Goal: Transaction & Acquisition: Download file/media

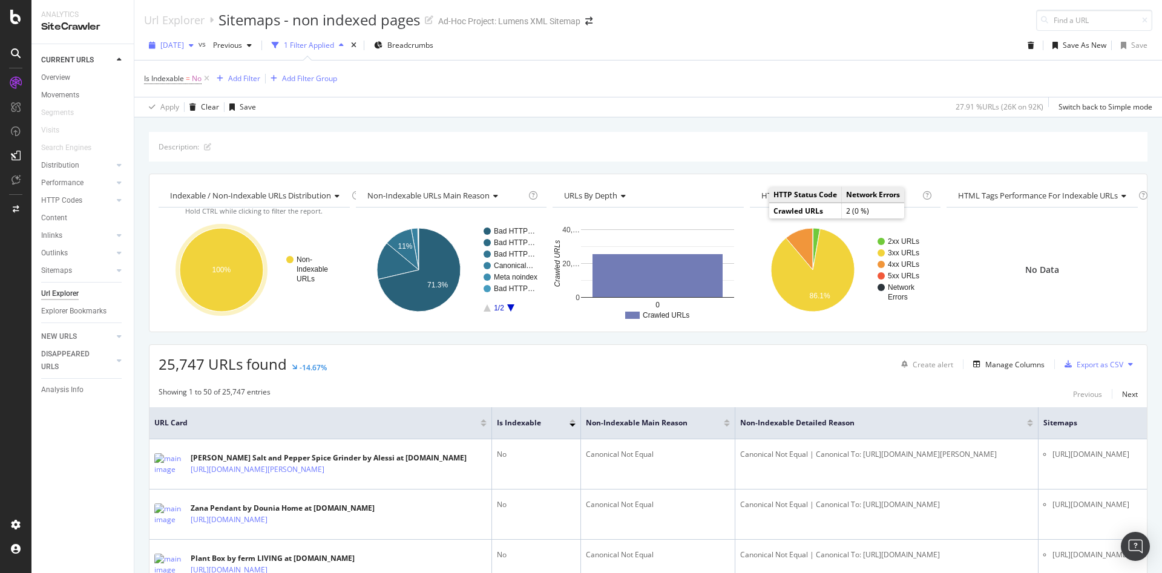
click at [181, 48] on span "[DATE]" at bounding box center [172, 45] width 24 height 10
click at [186, 67] on div "[DATE]" at bounding box center [192, 69] width 61 height 11
click at [18, 28] on div at bounding box center [15, 286] width 31 height 573
click at [8, 18] on div at bounding box center [15, 17] width 29 height 15
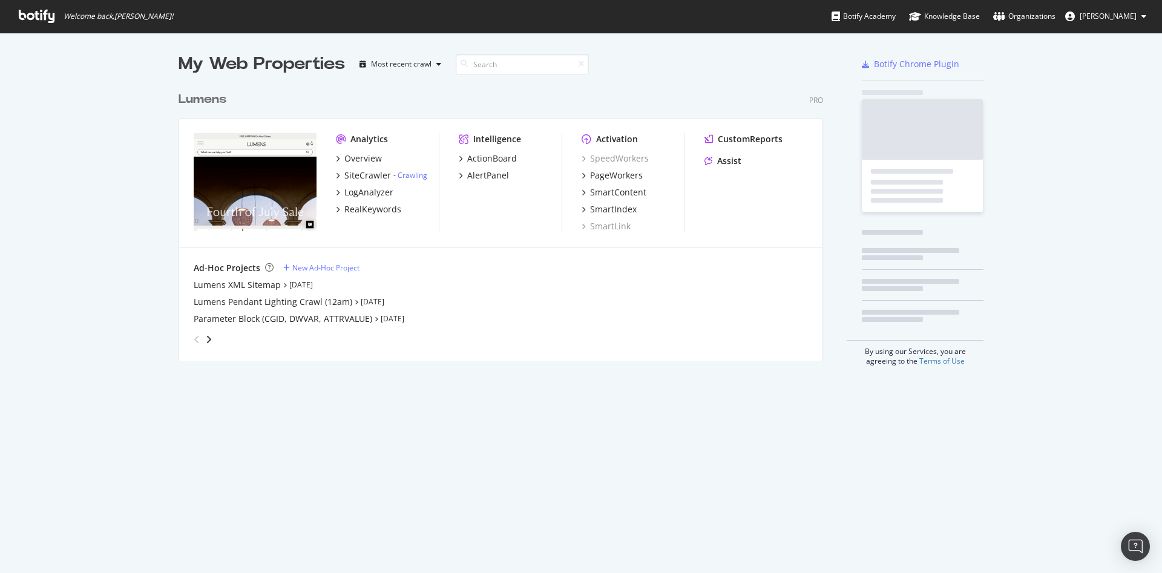
scroll to position [559, 1134]
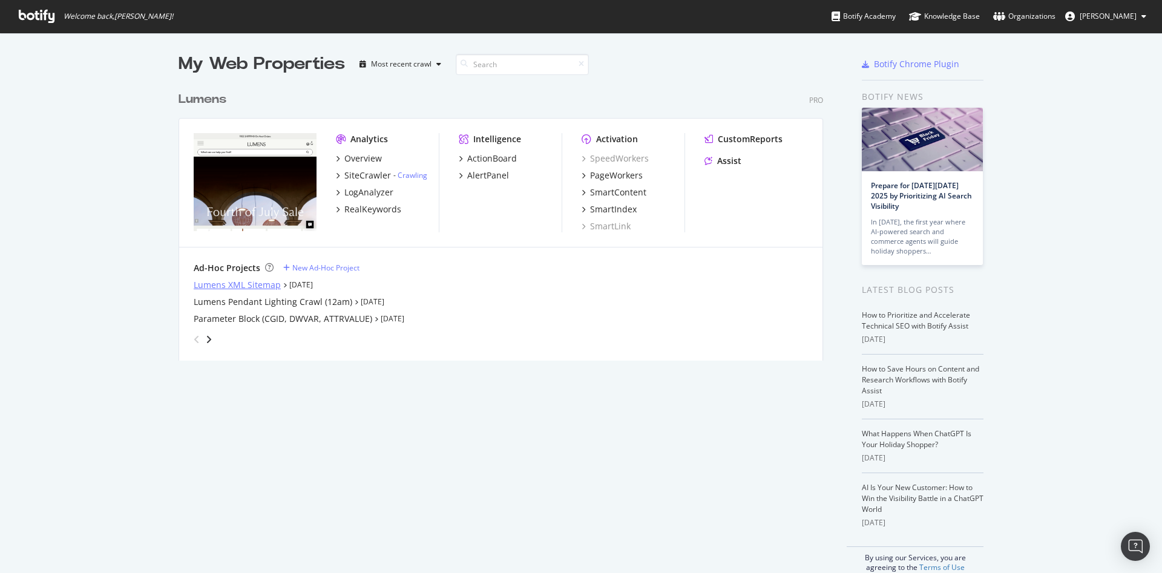
click at [224, 284] on div "Lumens XML Sitemap" at bounding box center [237, 285] width 87 height 12
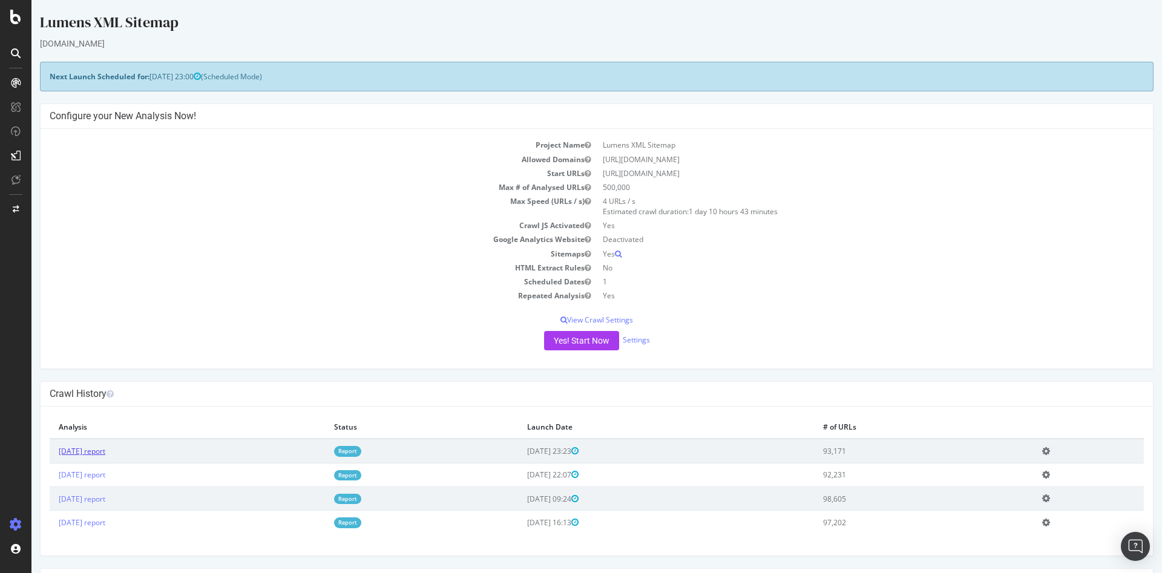
click at [88, 454] on link "[DATE] report" at bounding box center [82, 451] width 47 height 10
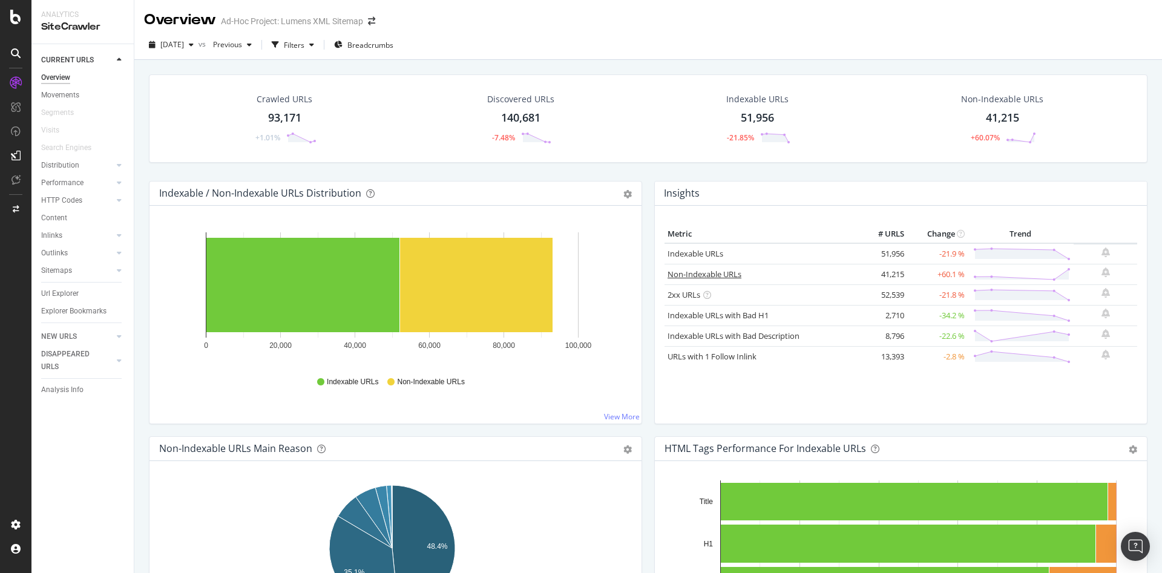
click at [688, 269] on link "Non-Indexable URLs" at bounding box center [705, 274] width 74 height 11
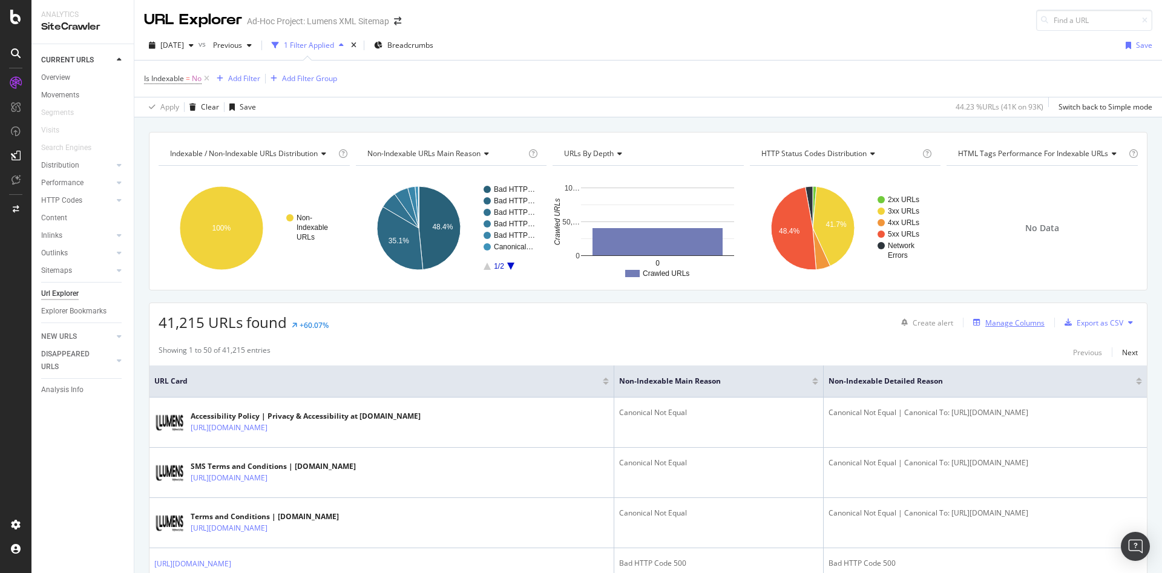
click at [994, 322] on div "Manage Columns" at bounding box center [1014, 323] width 59 height 10
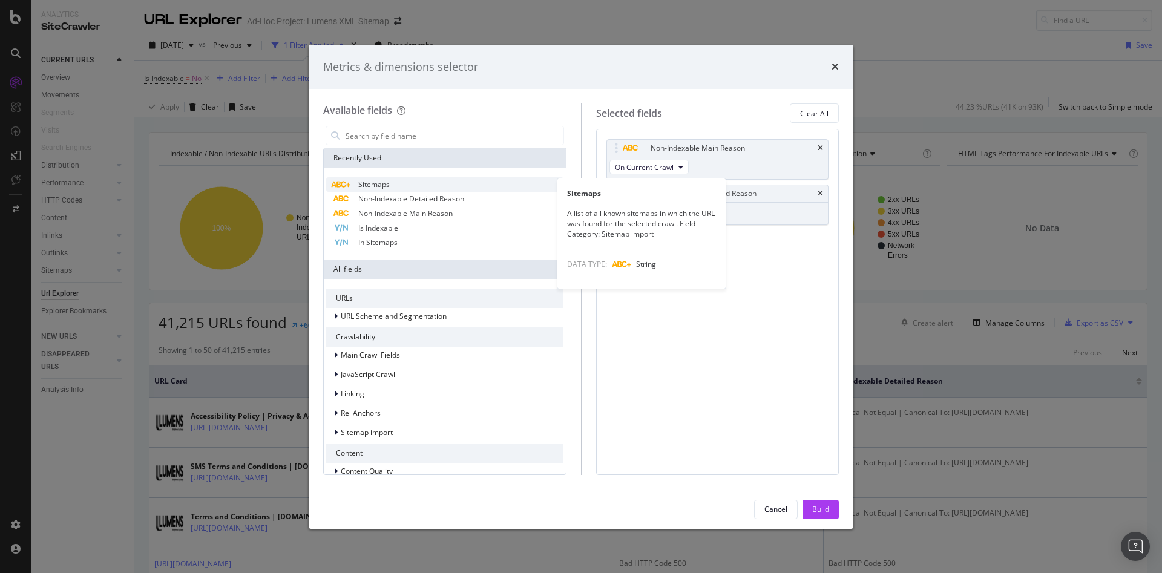
click at [356, 178] on div "Sitemaps" at bounding box center [444, 184] width 237 height 15
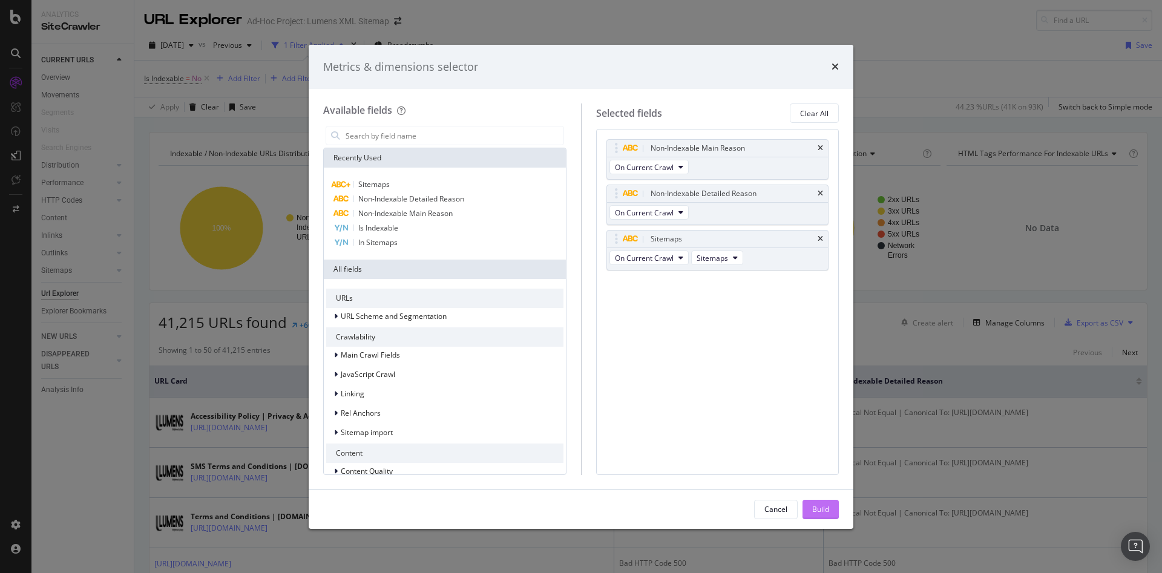
click at [822, 507] on div "Build" at bounding box center [820, 509] width 17 height 10
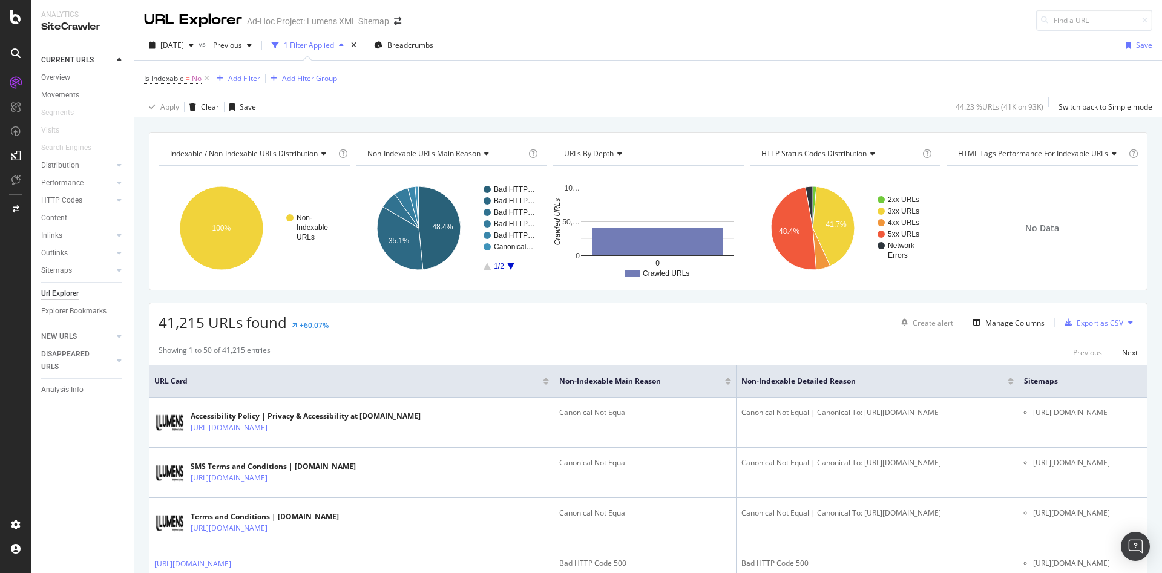
click at [1083, 272] on div "No Data" at bounding box center [1042, 228] width 191 height 105
click at [184, 45] on span "2025 Sep. 25th" at bounding box center [172, 45] width 24 height 10
click at [232, 88] on div "92.2K URLs" at bounding box center [251, 92] width 38 height 11
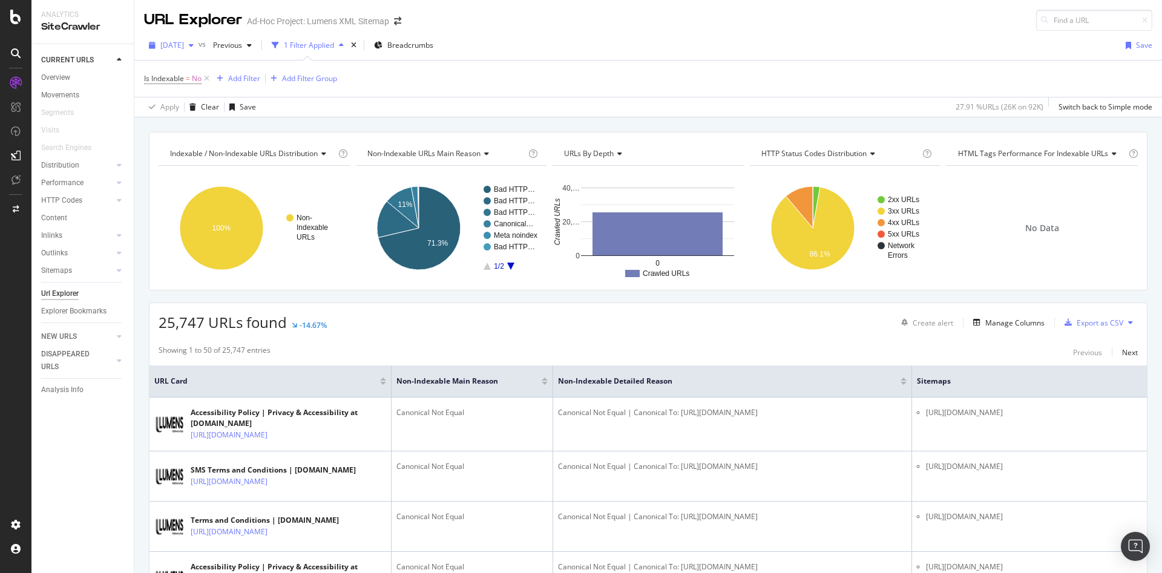
click at [184, 46] on span "[DATE]" at bounding box center [172, 45] width 24 height 10
click at [195, 71] on div "2025 Sep. 25th" at bounding box center [193, 69] width 63 height 11
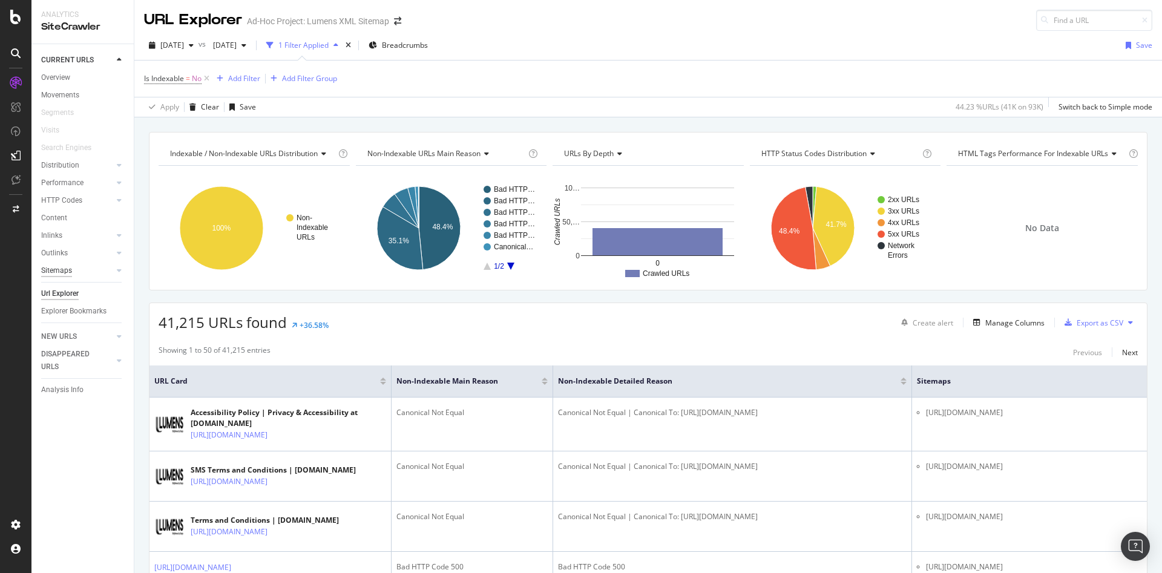
click at [57, 269] on div "Sitemaps" at bounding box center [56, 270] width 31 height 13
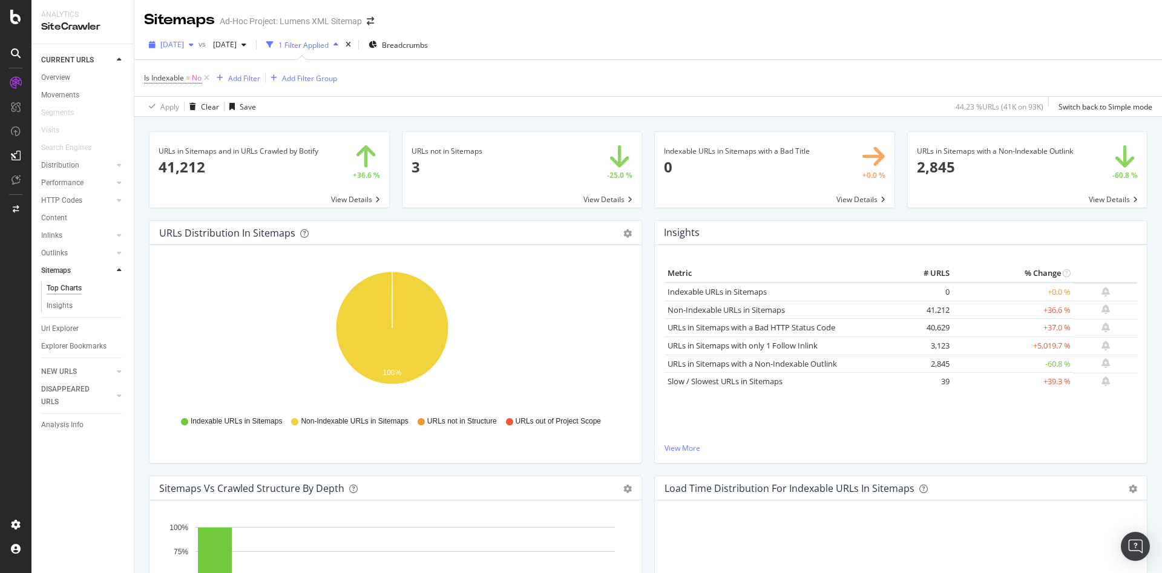
click at [184, 44] on span "2025 Sep. 25th" at bounding box center [172, 44] width 24 height 10
click at [200, 82] on div "2025 Sep. 12th 92.2K URLs" at bounding box center [224, 91] width 144 height 18
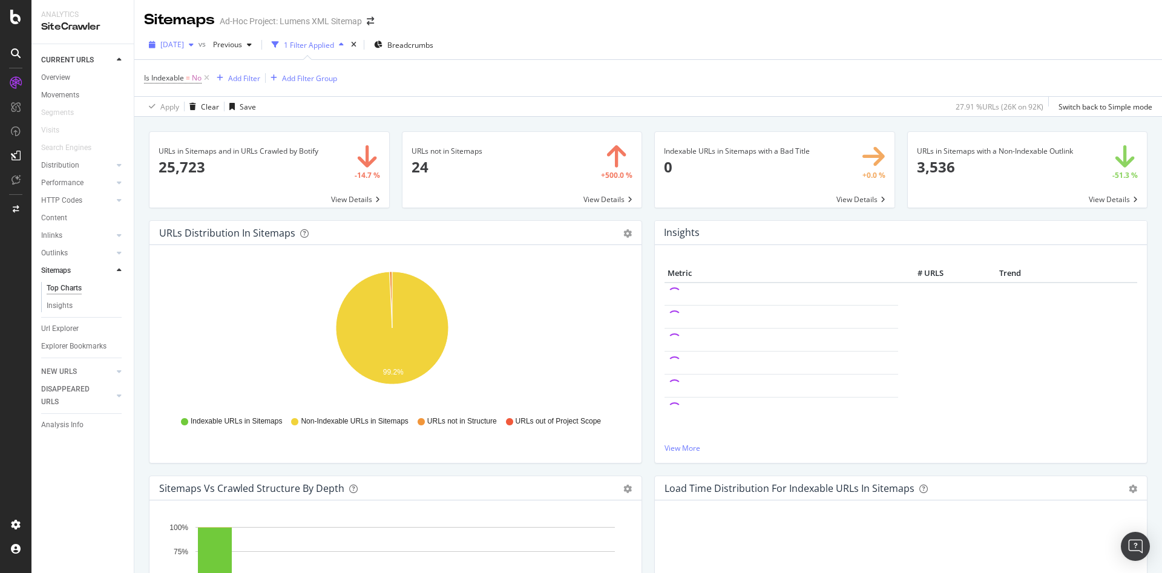
click at [184, 46] on span "[DATE]" at bounding box center [172, 44] width 24 height 10
click at [188, 71] on div "2025 Sep. 25th" at bounding box center [193, 69] width 63 height 11
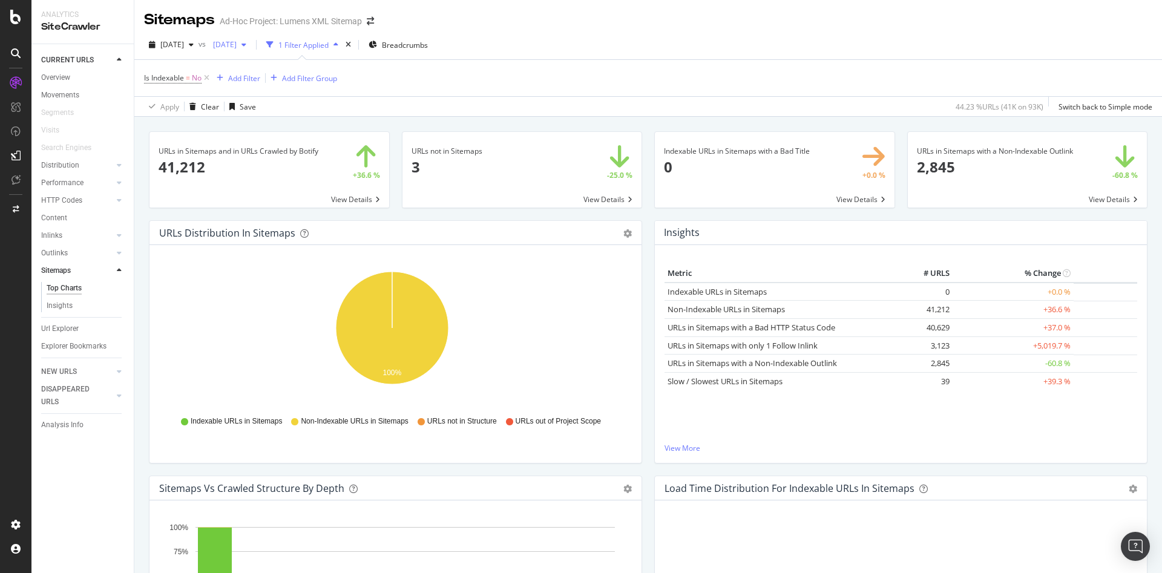
click at [237, 39] on span "[DATE]" at bounding box center [222, 44] width 28 height 10
click at [261, 64] on div "[DATE]" at bounding box center [267, 69] width 63 height 11
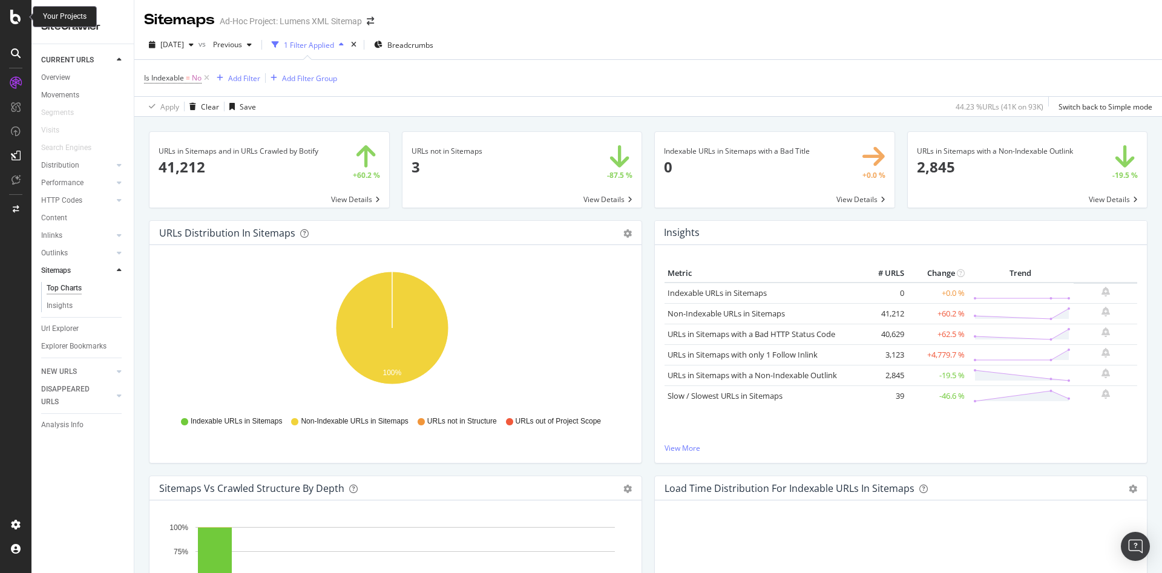
click at [20, 21] on icon at bounding box center [15, 17] width 11 height 15
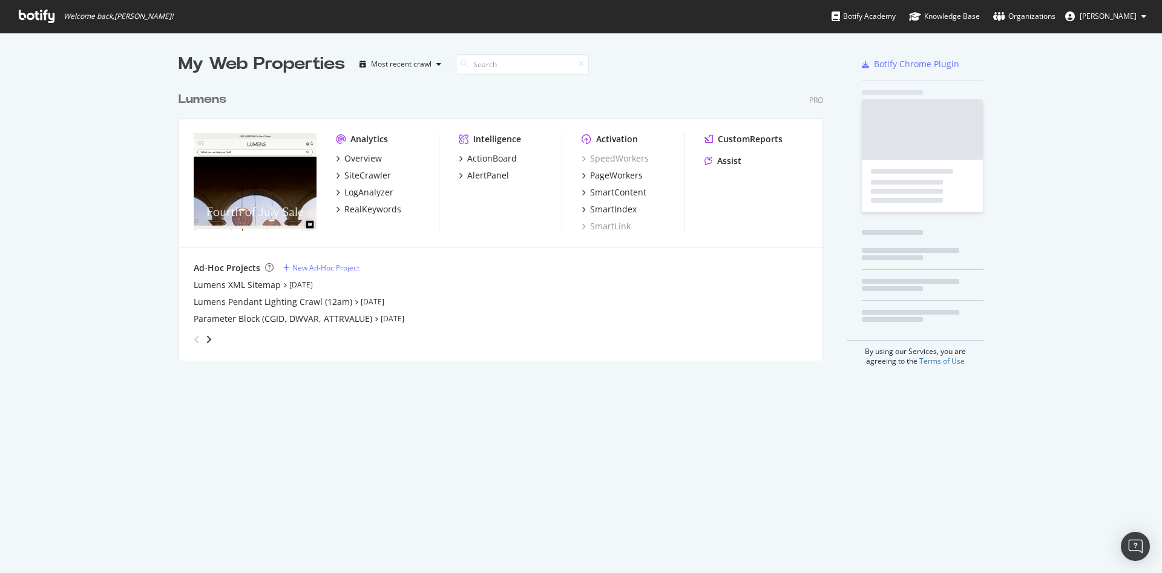
scroll to position [559, 1134]
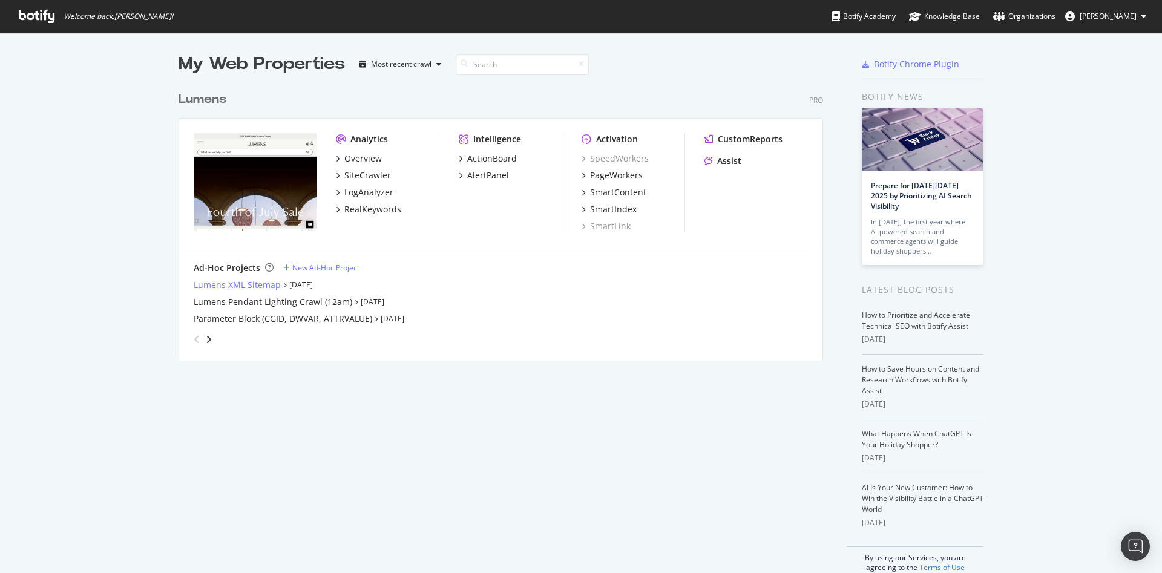
click at [208, 283] on div "Lumens XML Sitemap" at bounding box center [237, 285] width 87 height 12
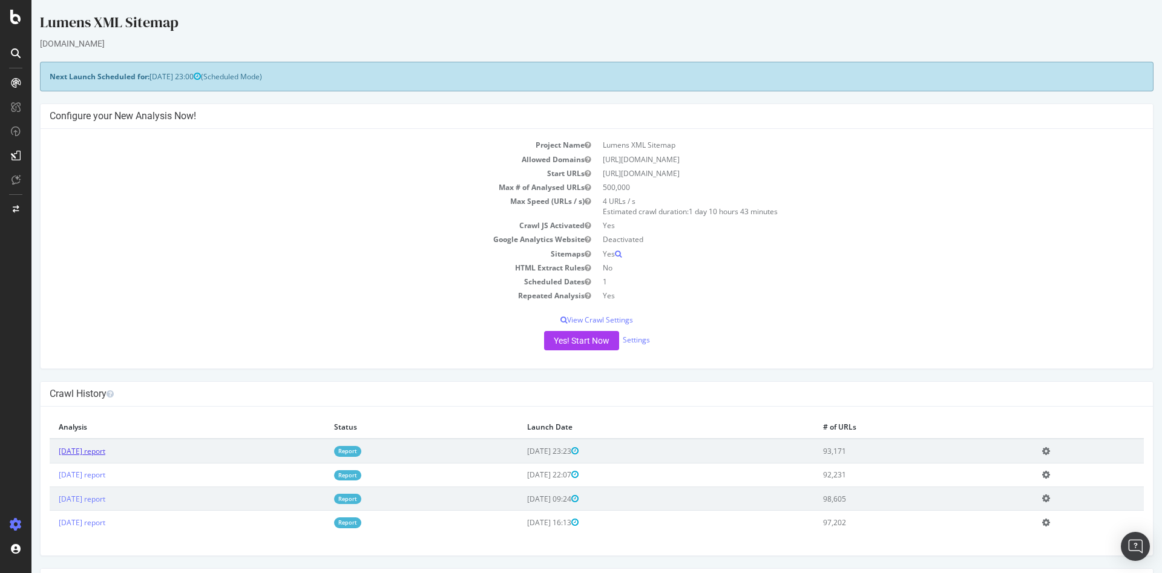
click at [105, 452] on link "[DATE] report" at bounding box center [82, 451] width 47 height 10
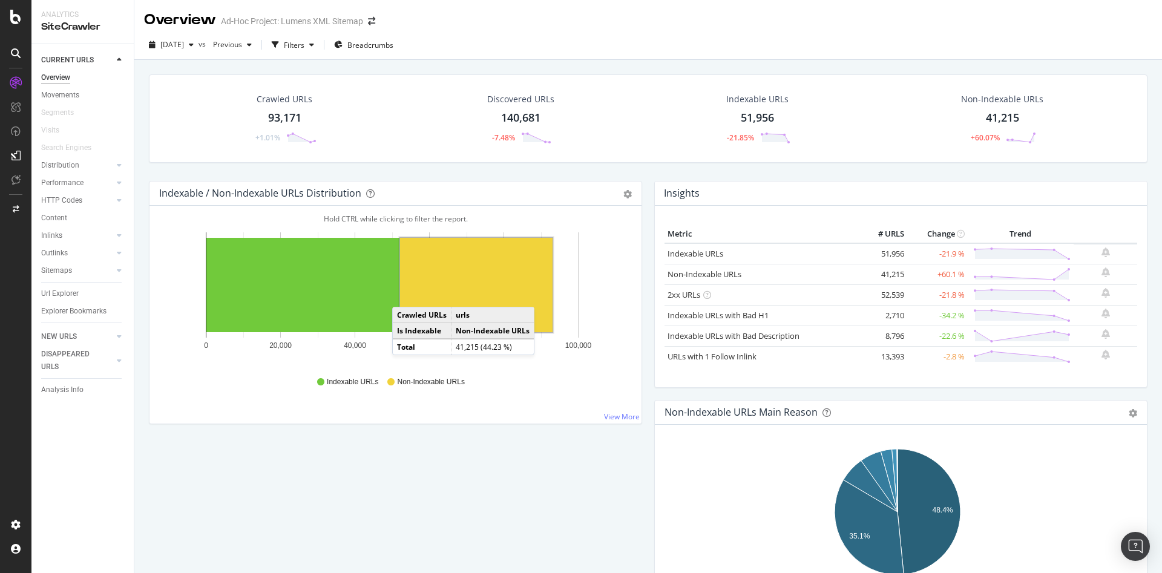
drag, startPoint x: 402, startPoint y: 301, endPoint x: 404, endPoint y: 295, distance: 6.9
click at [404, 295] on rect "A chart." at bounding box center [476, 285] width 153 height 94
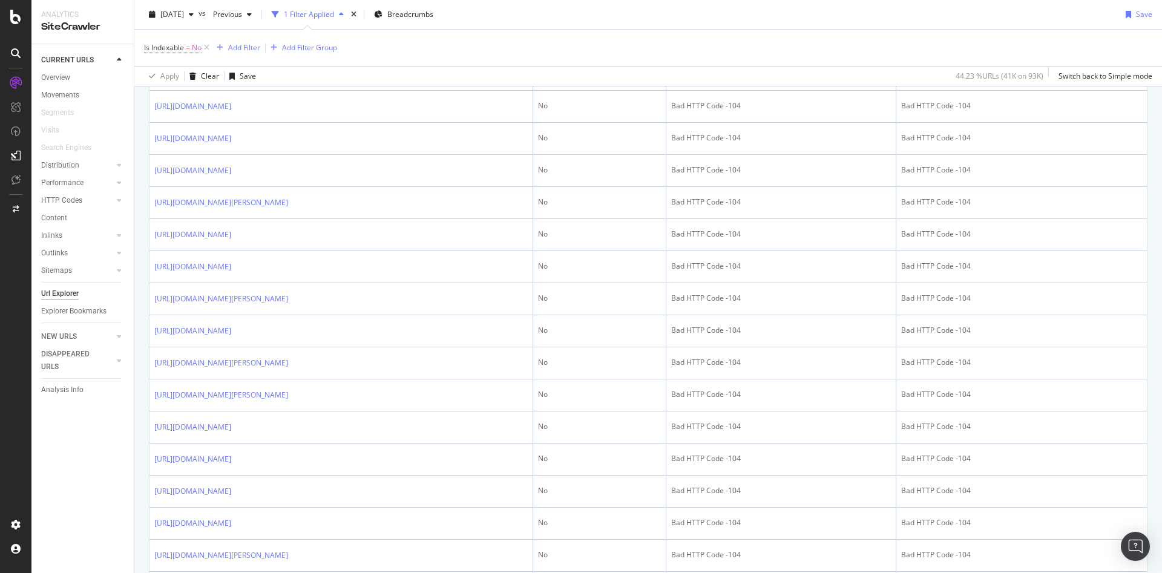
scroll to position [165, 0]
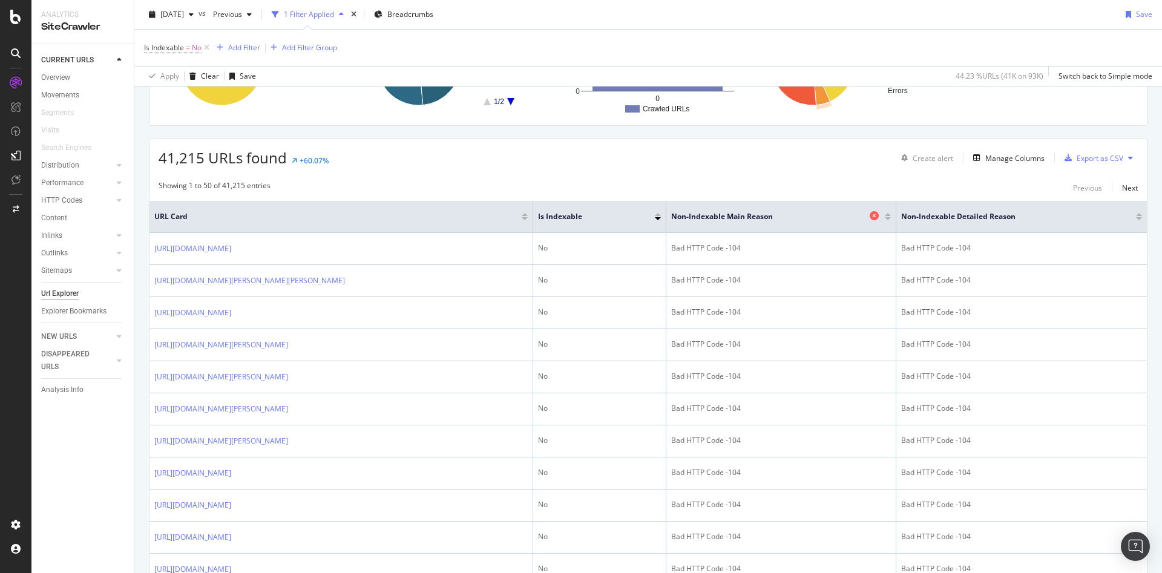
click at [766, 220] on span "Non-Indexable Main Reason" at bounding box center [768, 216] width 195 height 11
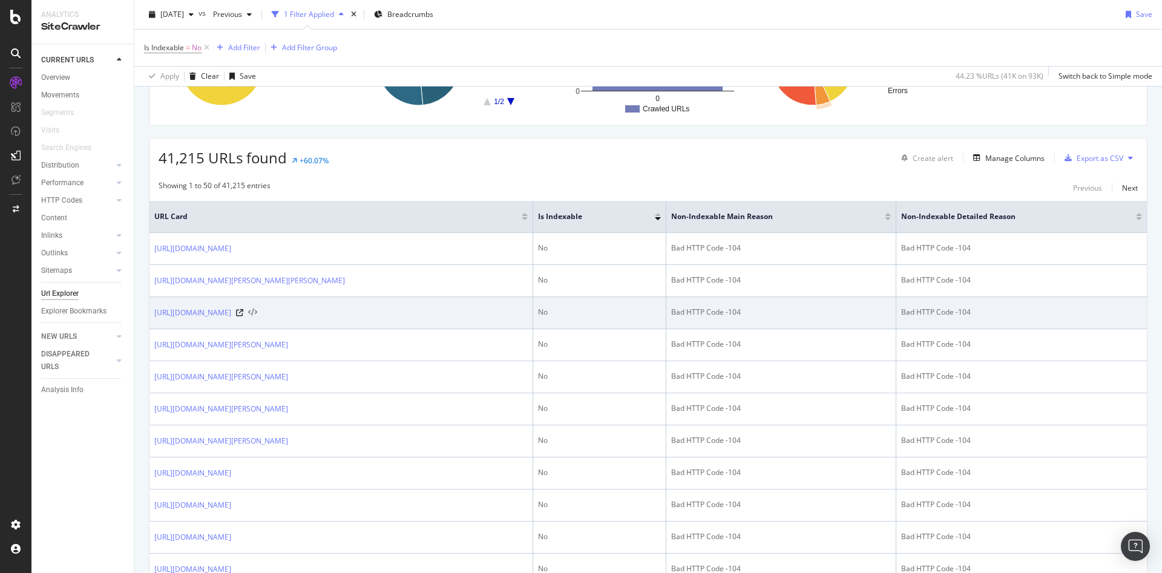
scroll to position [0, 0]
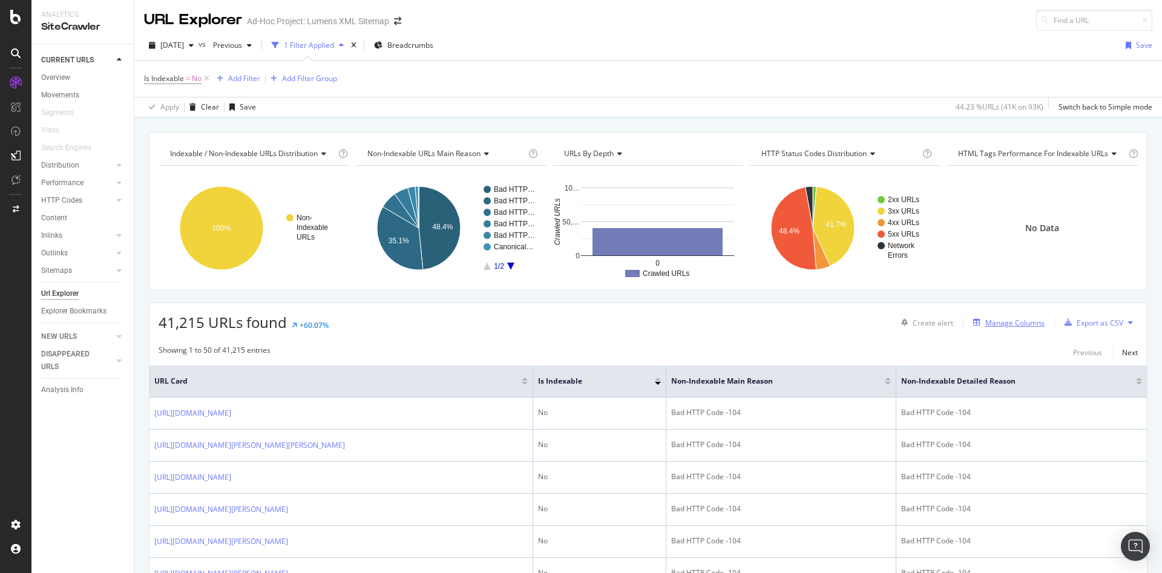
click at [1014, 320] on div "Manage Columns" at bounding box center [1014, 323] width 59 height 10
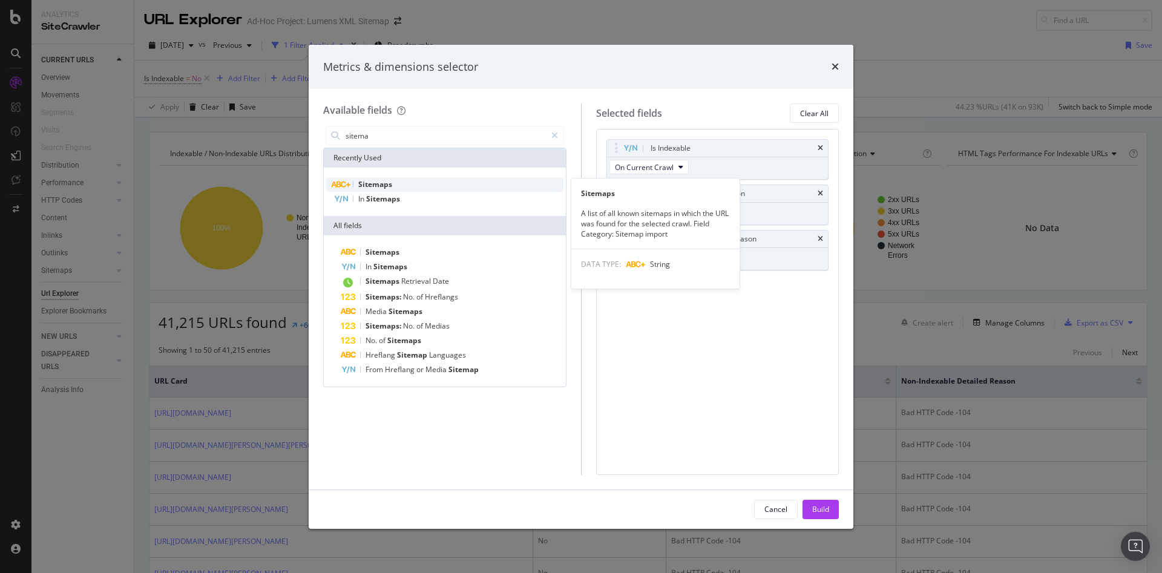
type input "sitema"
click at [379, 182] on span "Sitemaps" at bounding box center [375, 184] width 34 height 10
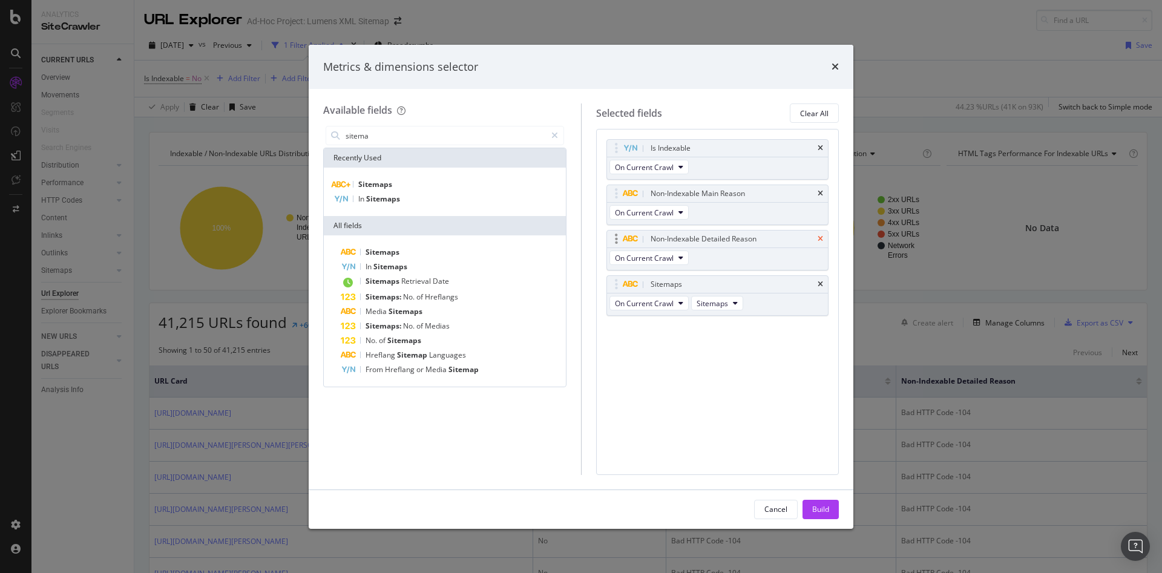
click at [821, 242] on icon "times" at bounding box center [820, 238] width 5 height 7
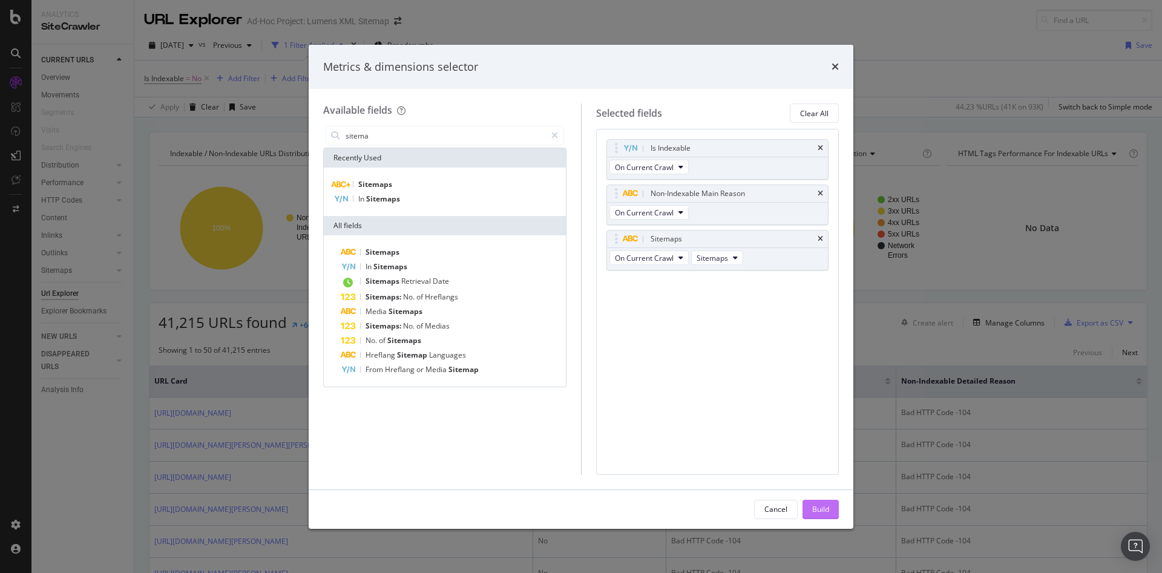
click at [821, 516] on div "Build" at bounding box center [820, 510] width 17 height 18
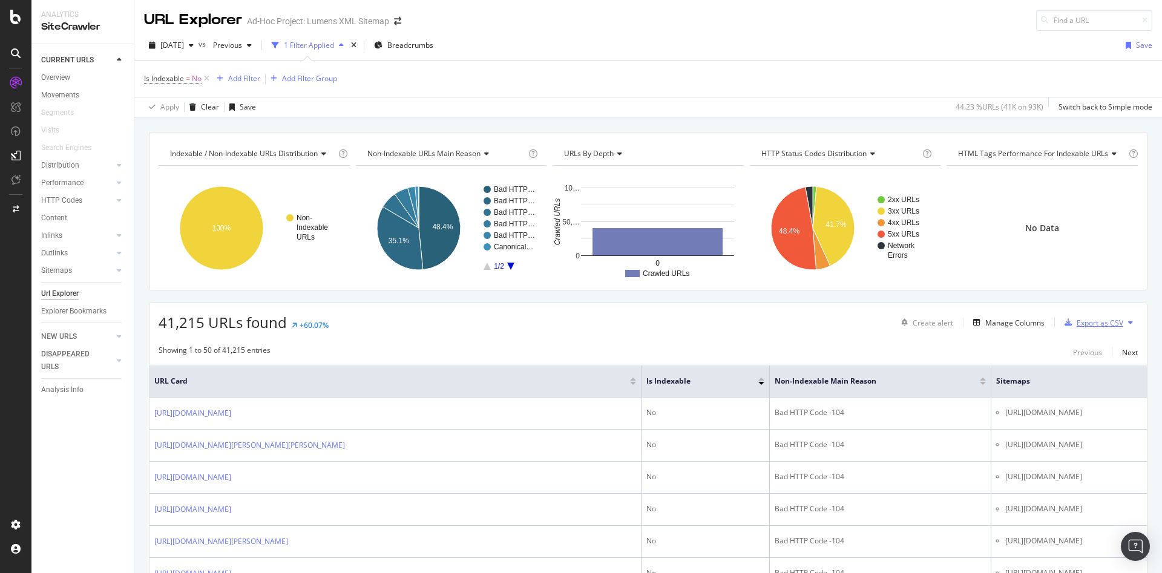
click at [1077, 325] on div "Export as CSV" at bounding box center [1100, 323] width 47 height 10
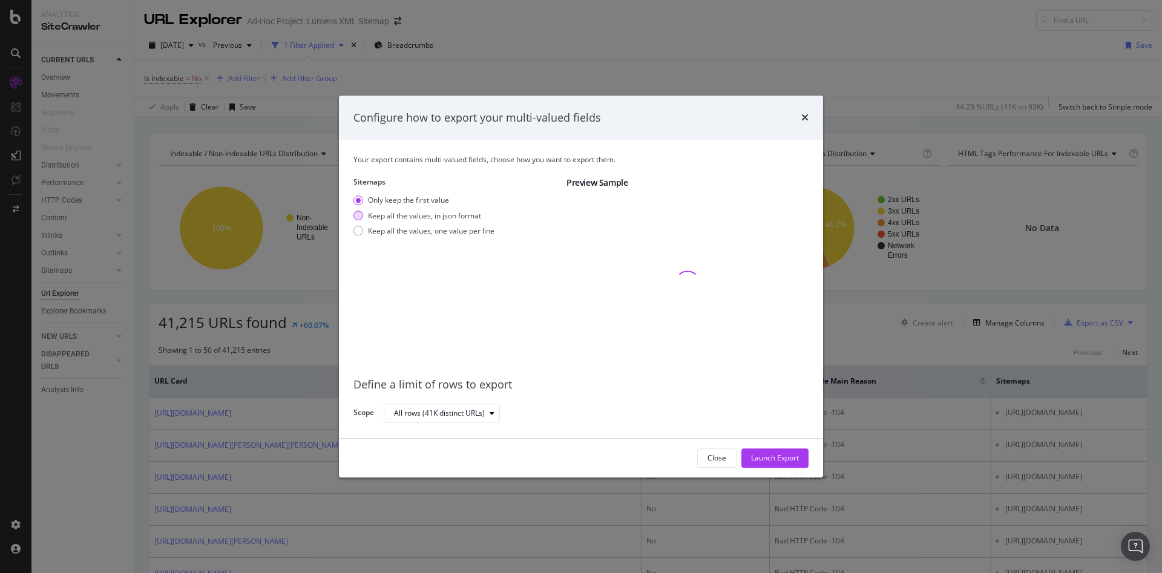
click at [381, 212] on div "Keep all the values, in json format" at bounding box center [424, 216] width 113 height 10
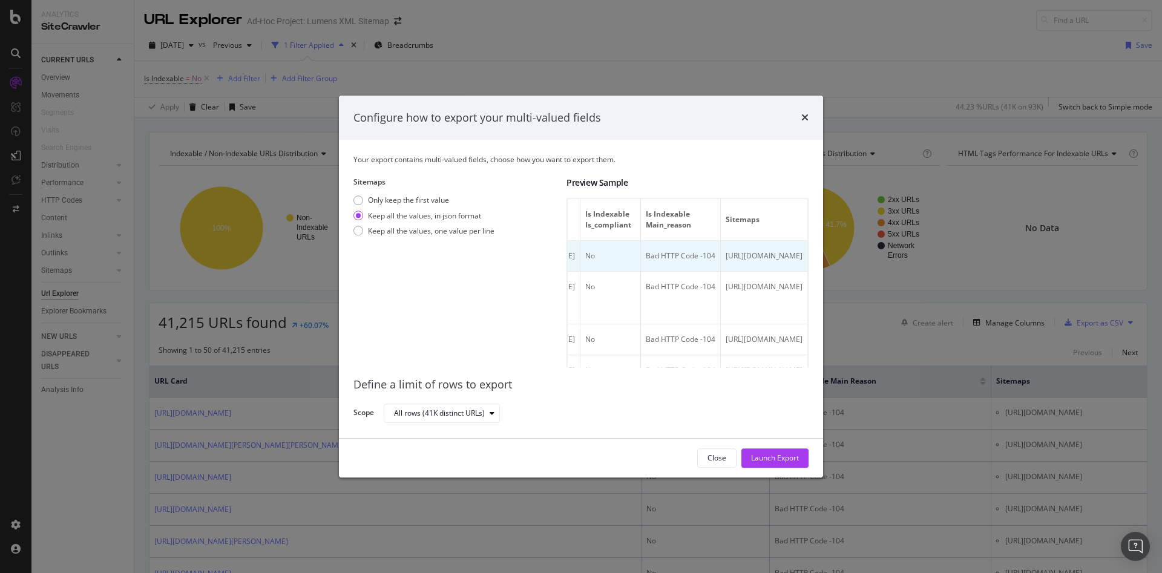
scroll to position [139, 0]
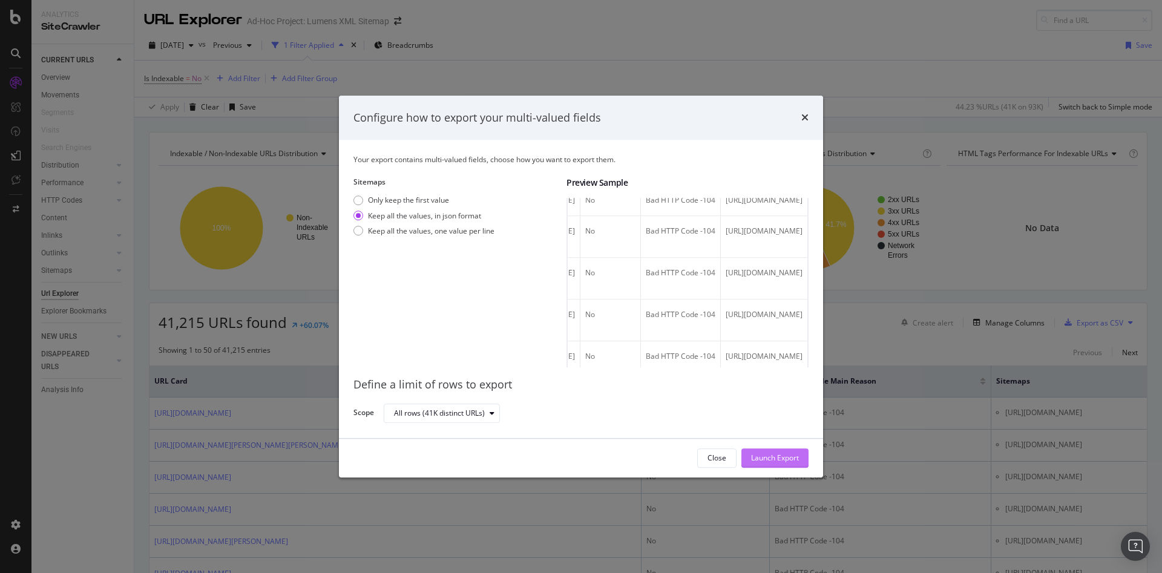
click at [771, 456] on div "Launch Export" at bounding box center [775, 458] width 48 height 10
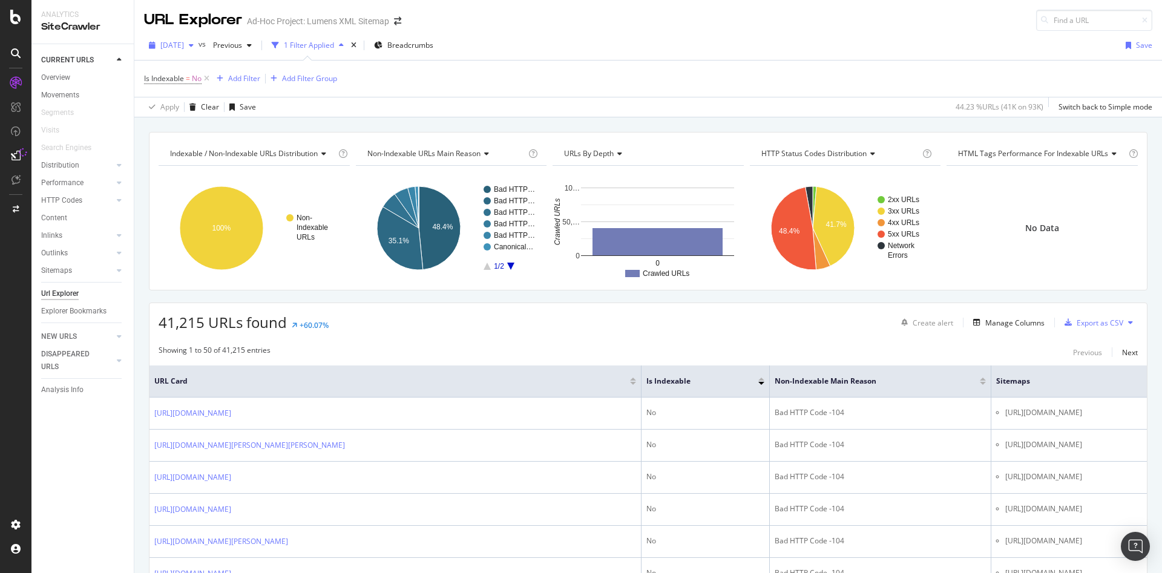
click at [185, 54] on div "2025 Sep. 25th" at bounding box center [171, 45] width 54 height 18
click at [188, 85] on div "2025 Sep. 12th 92.2K URLs" at bounding box center [224, 92] width 144 height 18
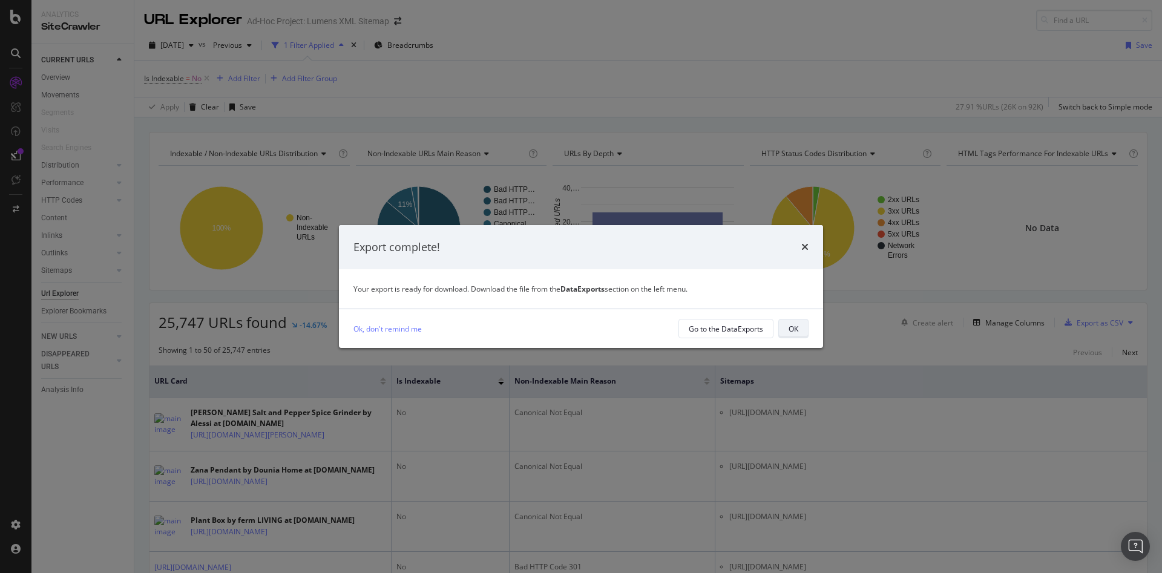
click at [803, 325] on button "OK" at bounding box center [793, 328] width 30 height 19
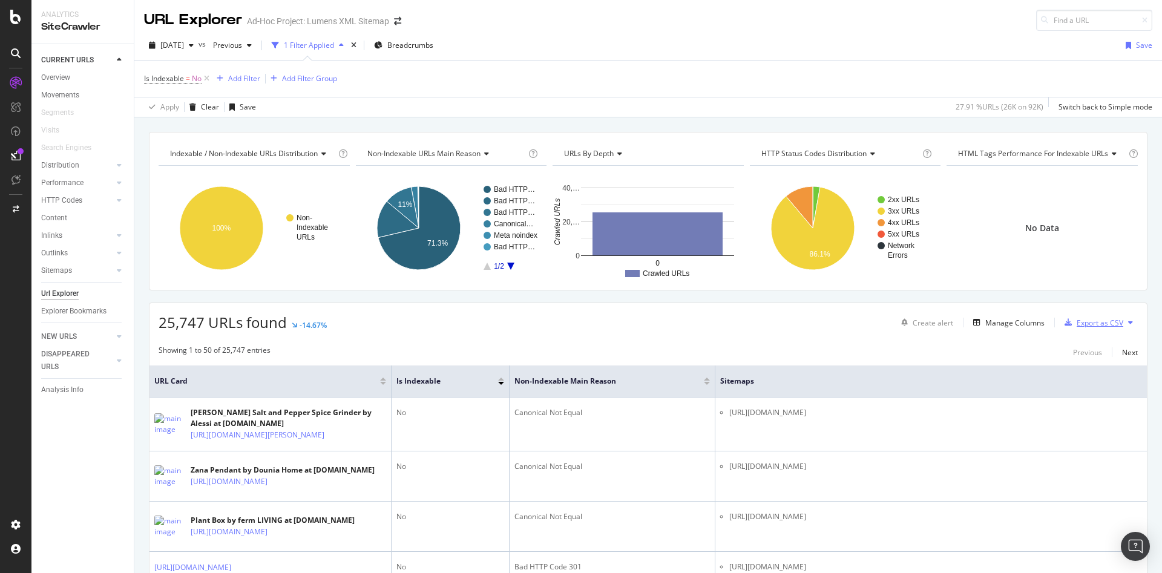
click at [1083, 321] on div "Export as CSV" at bounding box center [1100, 323] width 47 height 10
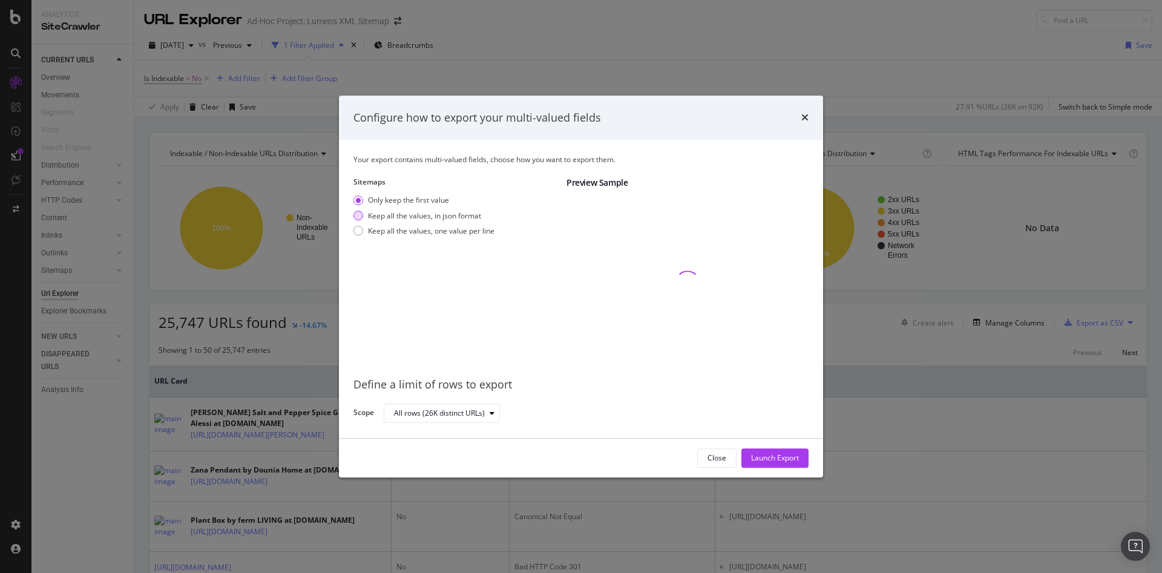
click at [448, 217] on div "Keep all the values, in json format" at bounding box center [424, 216] width 113 height 10
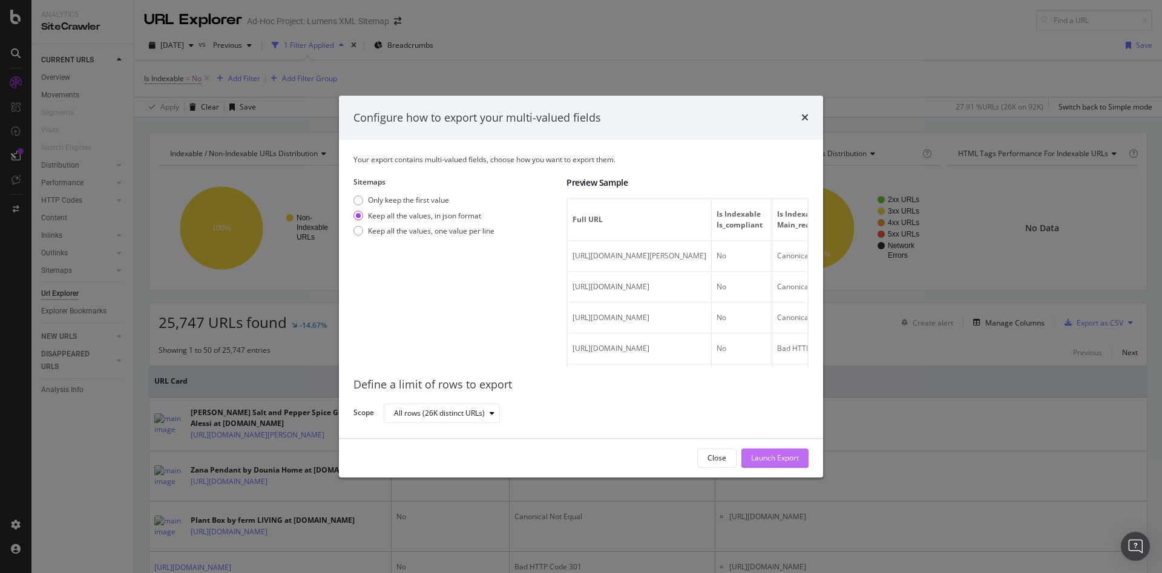
click at [769, 459] on div "Launch Export" at bounding box center [775, 458] width 48 height 10
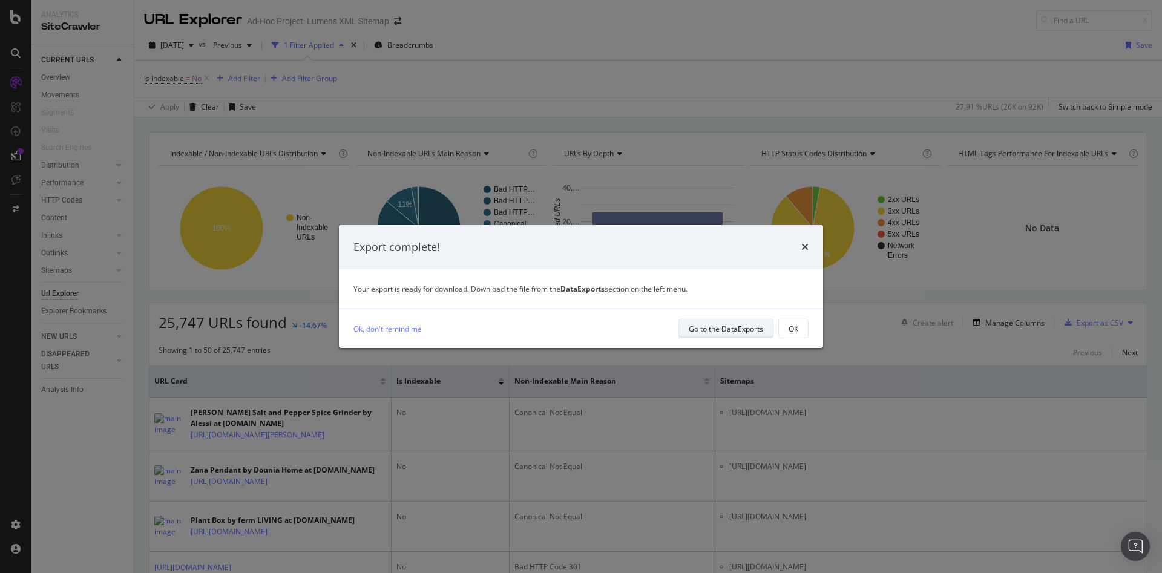
click at [705, 331] on div "Go to the DataExports" at bounding box center [726, 329] width 74 height 10
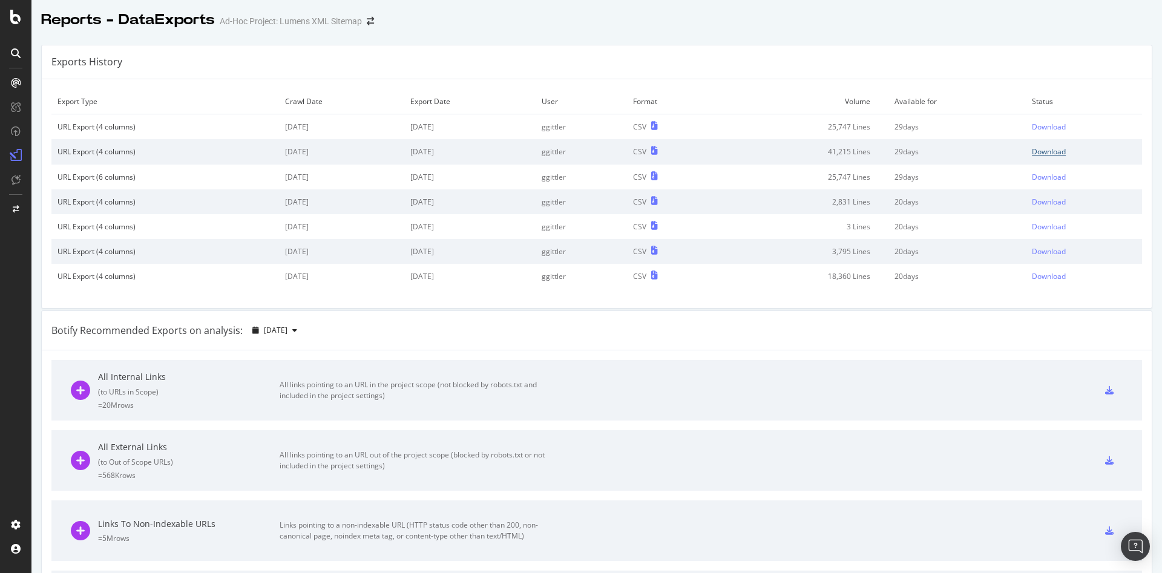
click at [1032, 146] on div "Download" at bounding box center [1049, 151] width 34 height 10
click at [1032, 124] on div "Download" at bounding box center [1049, 127] width 34 height 10
click at [231, 179] on div "URL Export (6 columns)" at bounding box center [164, 177] width 215 height 10
